Goal: Task Accomplishment & Management: Complete application form

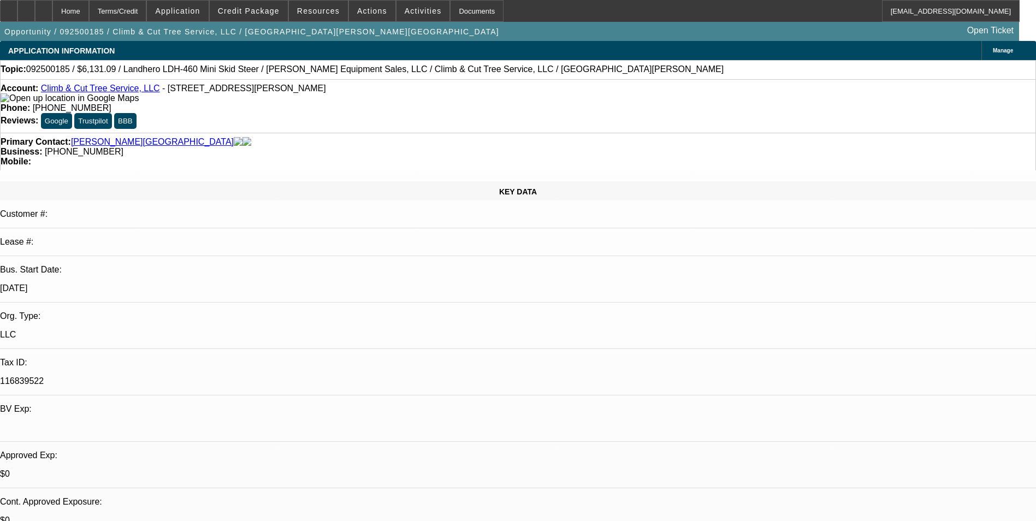
select select "0.15"
select select "2"
select select "0.1"
select select "4"
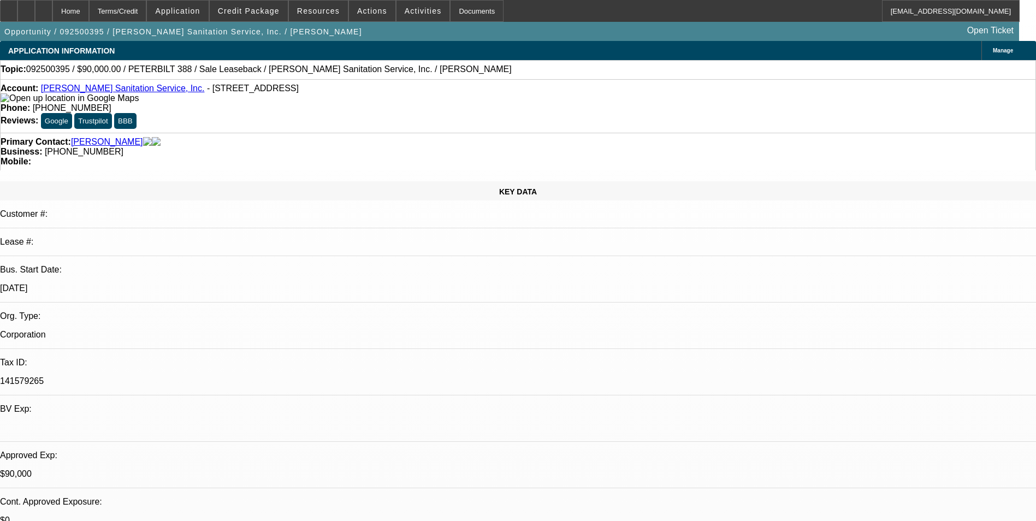
select select "0"
select select "2"
select select "0"
select select "6"
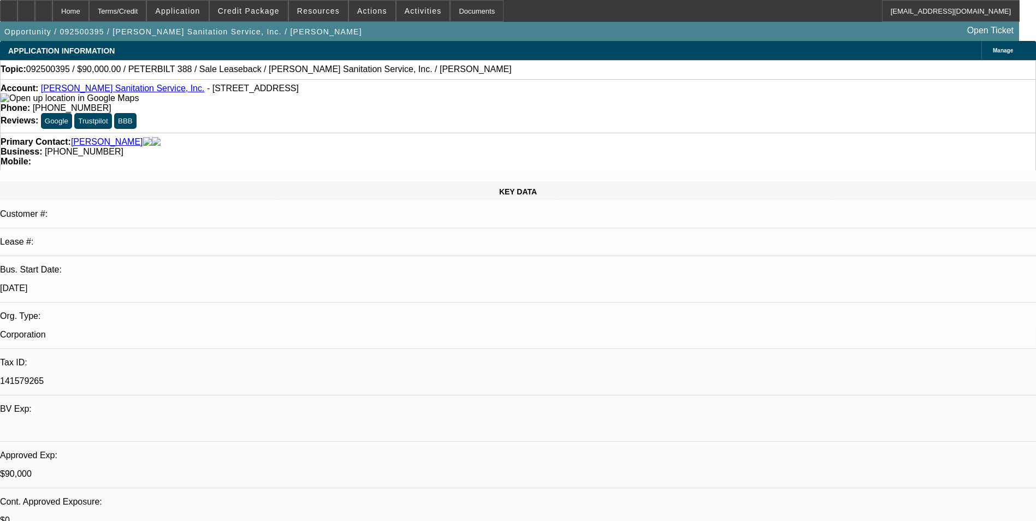
select select "0"
select select "2"
select select "0"
select select "6"
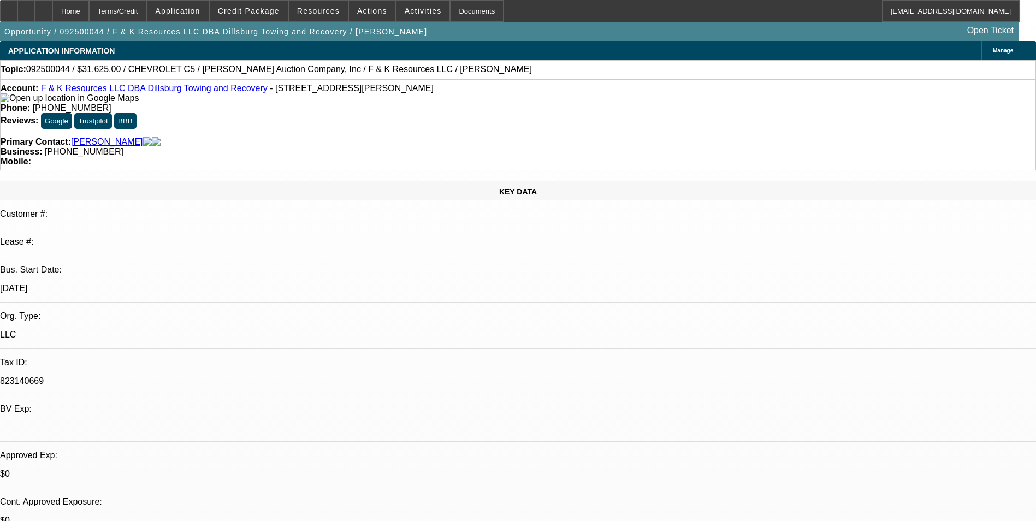
select select "0"
select select "6"
select select "0"
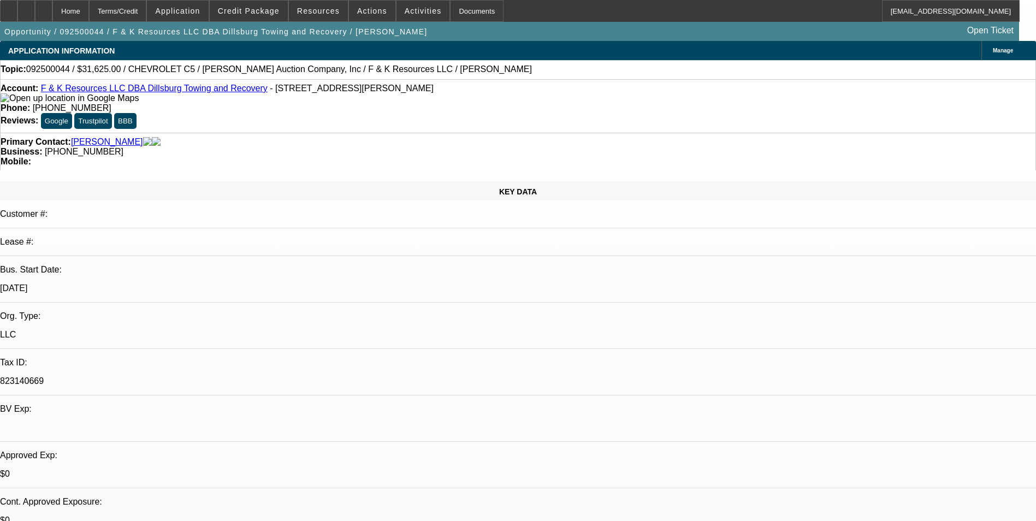
select select "0"
select select "6"
select select "0"
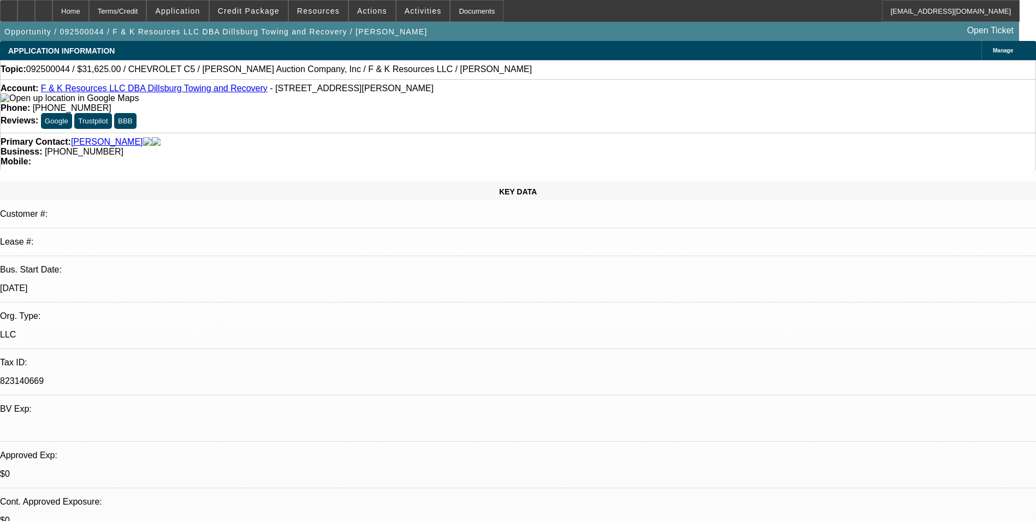
select select "3"
select select "0"
select select "6"
select select "0"
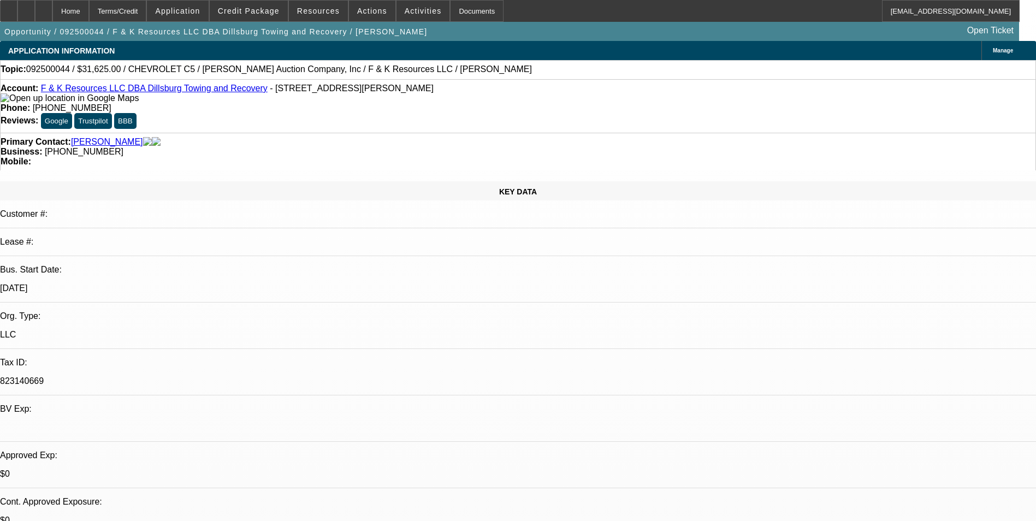
select select "0"
select select "6"
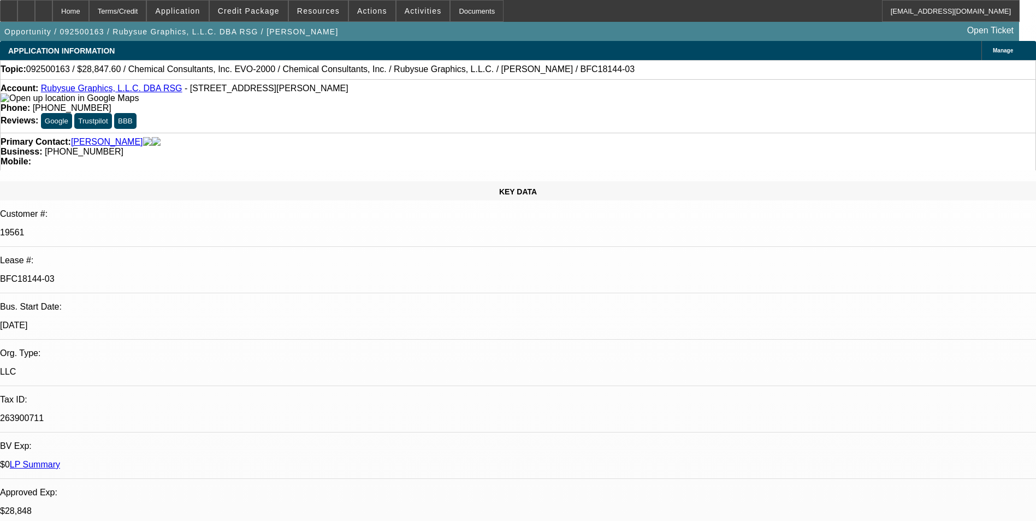
select select "0"
select select "2"
select select "0"
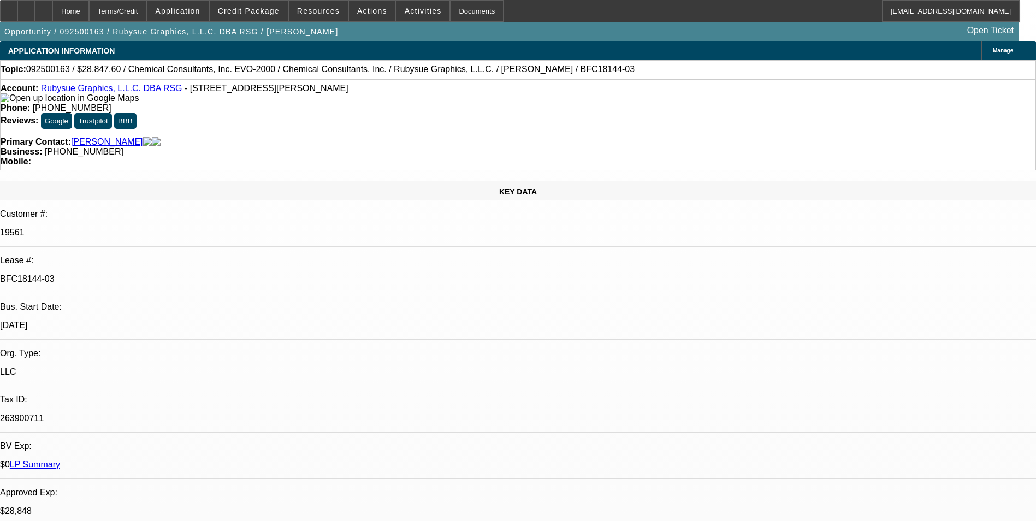
select select "0"
select select "2"
select select "0"
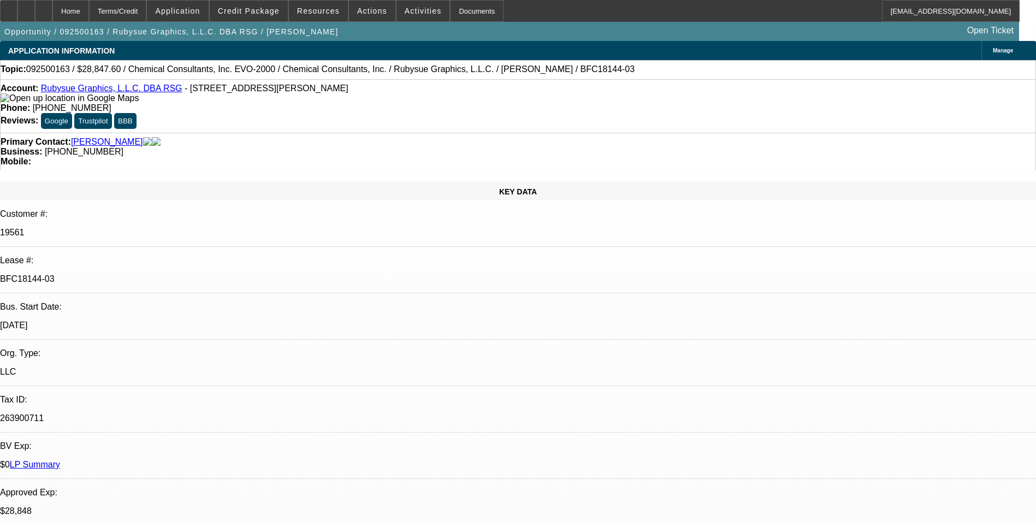
select select "0"
select select "2"
select select "0"
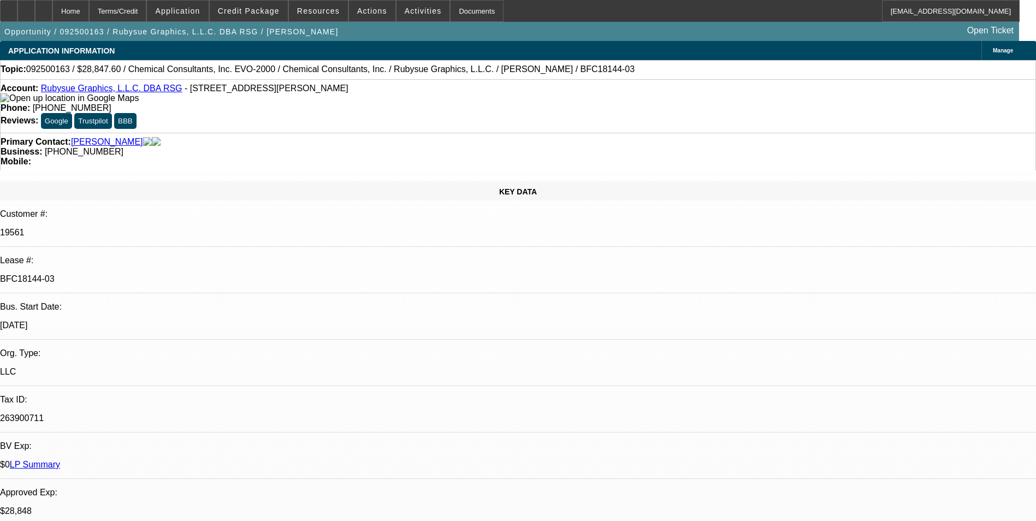
select select "2"
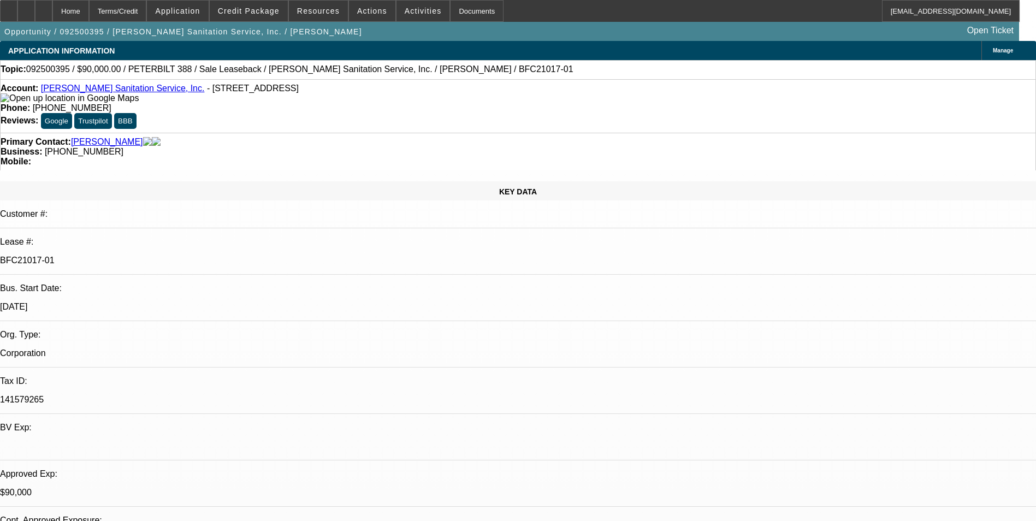
select select "0"
select select "2"
select select "0"
select select "6"
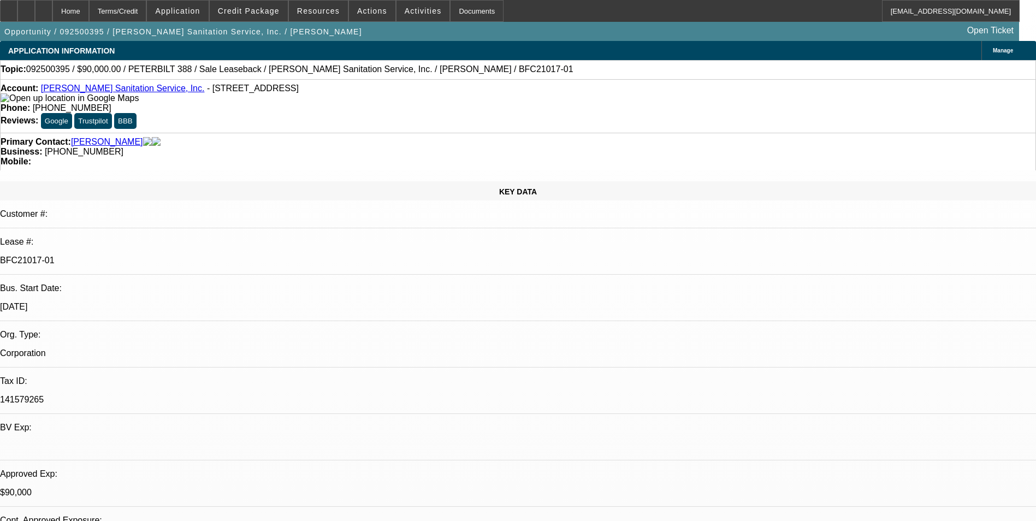
select select "0"
select select "2"
select select "0"
select select "6"
